Goal: Information Seeking & Learning: Learn about a topic

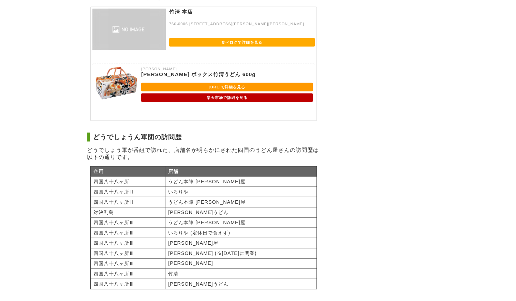
scroll to position [1295, 0]
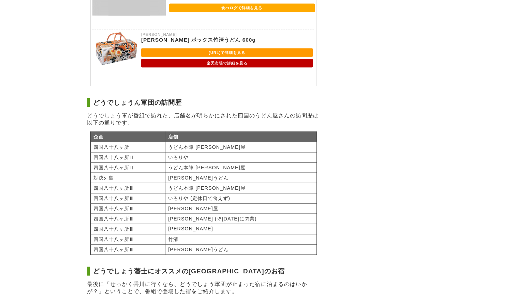
drag, startPoint x: 344, startPoint y: 33, endPoint x: 349, endPoint y: 31, distance: 5.8
drag, startPoint x: 229, startPoint y: 79, endPoint x: 186, endPoint y: 82, distance: 42.4
click at [186, 142] on td "うどん本陣 [PERSON_NAME]屋" at bounding box center [240, 147] width 151 height 10
copy td "うどん本陣 [PERSON_NAME]屋"
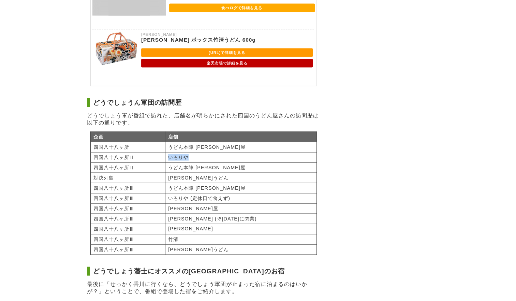
drag, startPoint x: 209, startPoint y: 92, endPoint x: 186, endPoint y: 92, distance: 22.8
click at [186, 152] on td "いろりや" at bounding box center [240, 157] width 151 height 10
copy td "いろりや"
drag, startPoint x: 204, startPoint y: 115, endPoint x: 183, endPoint y: 115, distance: 20.8
click at [183, 172] on td "[PERSON_NAME]うどん" at bounding box center [240, 177] width 151 height 10
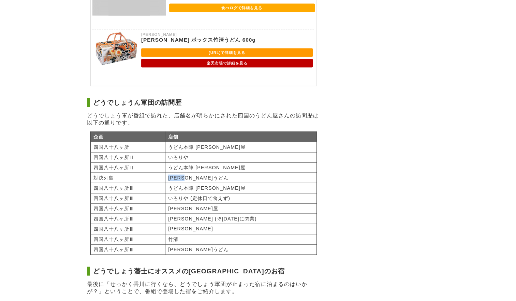
copy td "[PERSON_NAME]うどん"
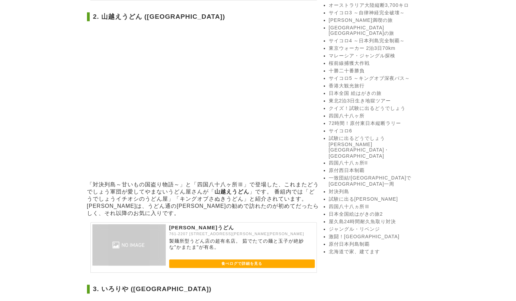
scroll to position [443, 0]
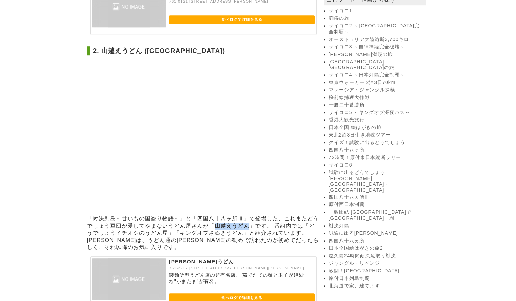
drag, startPoint x: 250, startPoint y: 182, endPoint x: 216, endPoint y: 181, distance: 33.8
click at [216, 215] on p "「対決列島～甘いもの国盗り物語～」と「四国八十八ヶ所Ⅲ」で登場した、これまたどうでしょう軍団が愛してやまないうどん屋さんが「 [PERSON_NAME]うどん…" at bounding box center [203, 233] width 233 height 36
copy strong "山越えうどん"
